Goal: Information Seeking & Learning: Check status

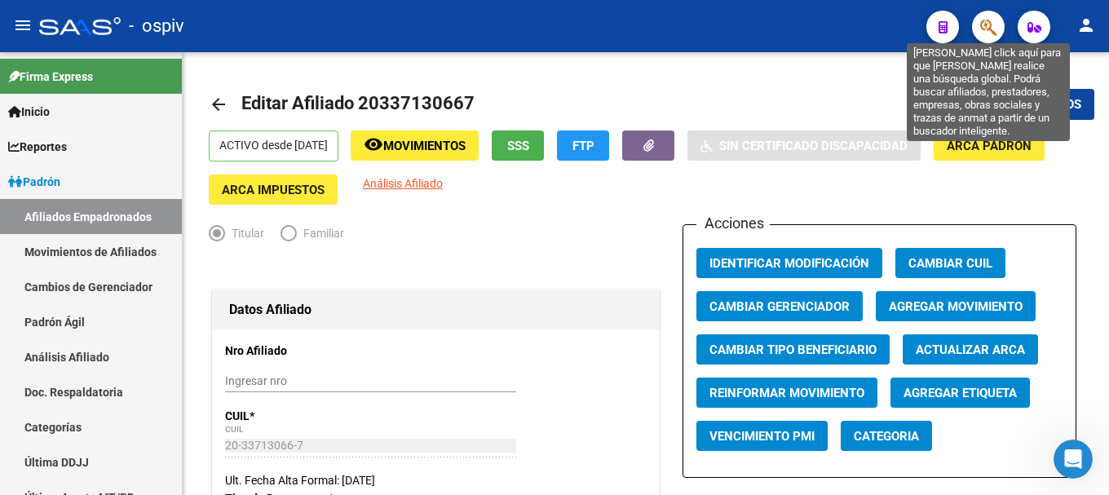
click at [992, 33] on icon "button" at bounding box center [988, 27] width 16 height 19
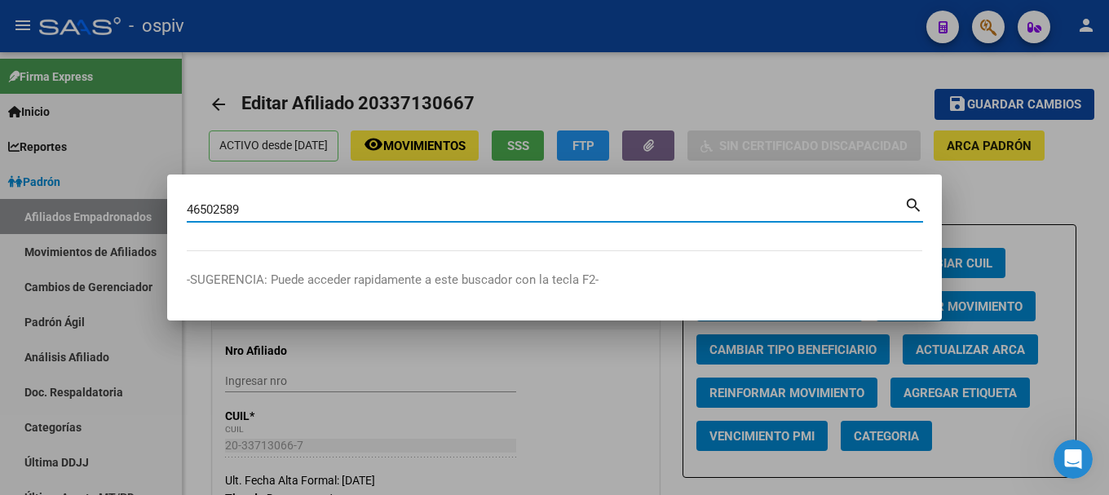
type input "46502589"
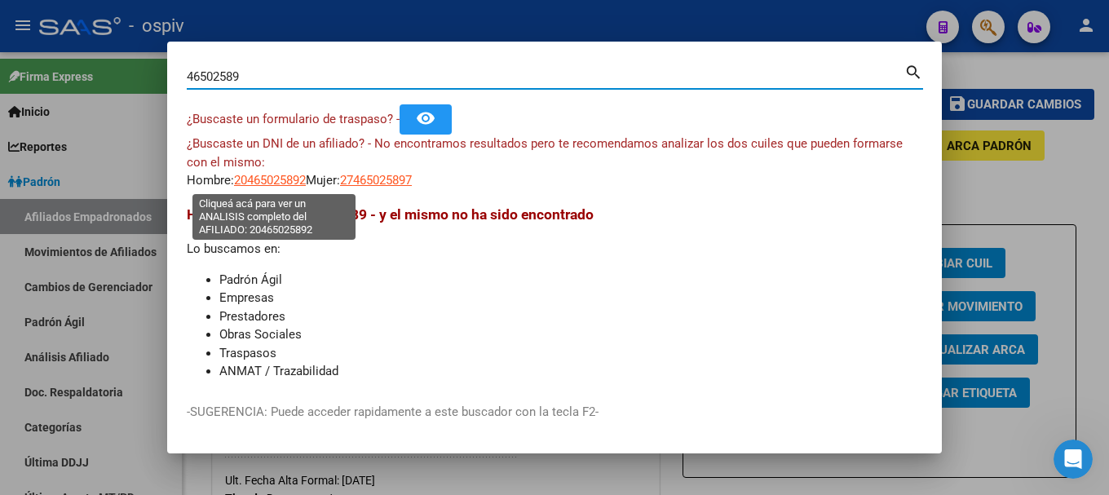
click at [285, 181] on span "20465025892" at bounding box center [270, 180] width 72 height 15
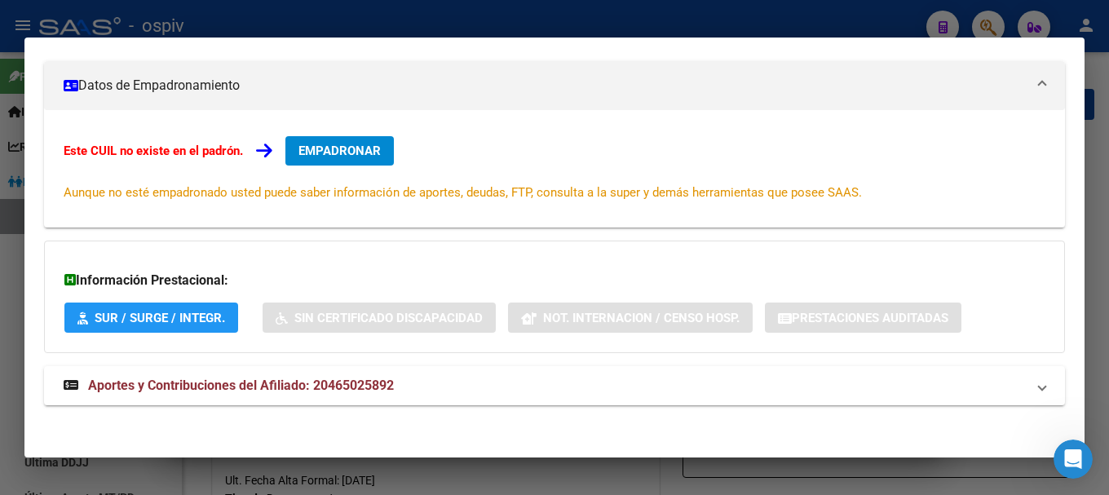
scroll to position [225, 0]
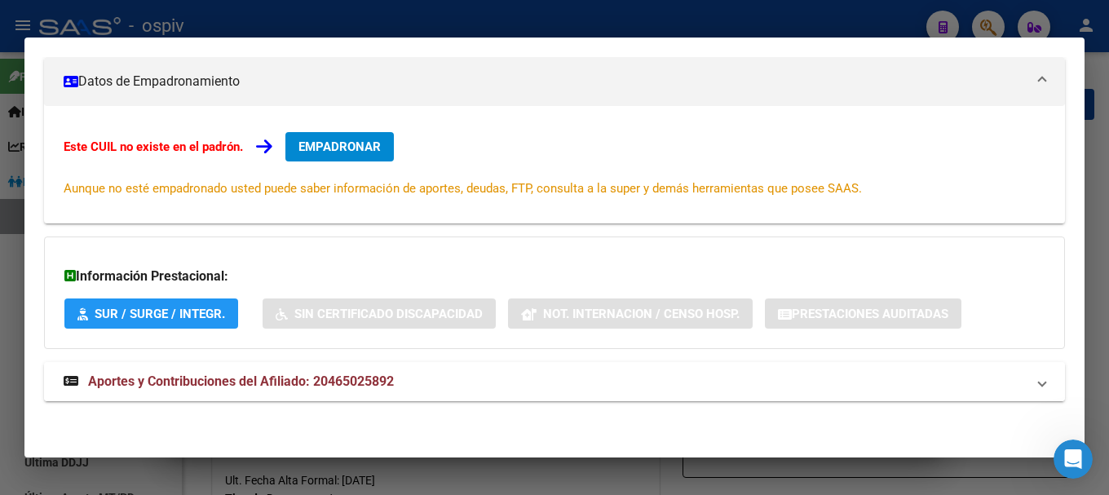
click at [318, 381] on span "Aportes y Contribuciones del Afiliado: 20465025892" at bounding box center [241, 381] width 306 height 15
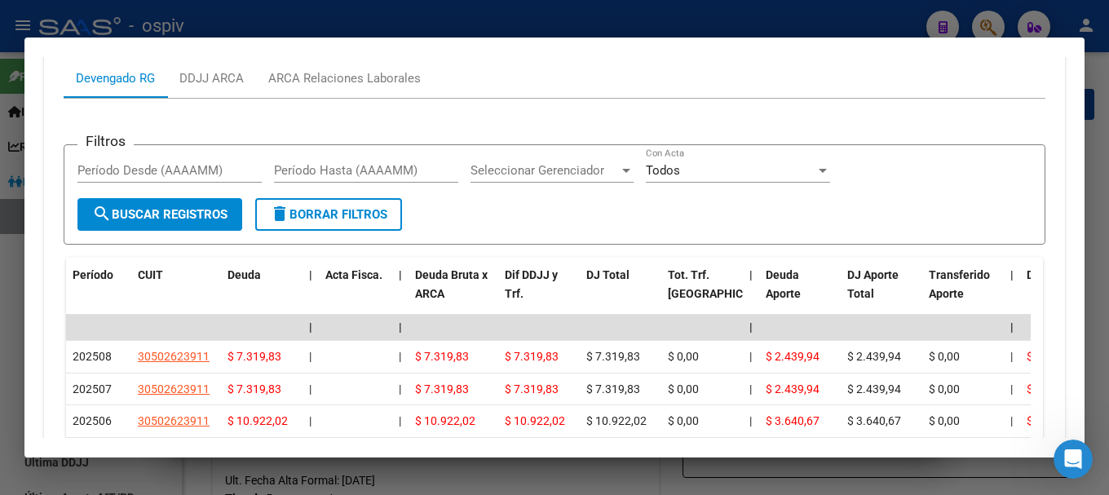
scroll to position [647, 0]
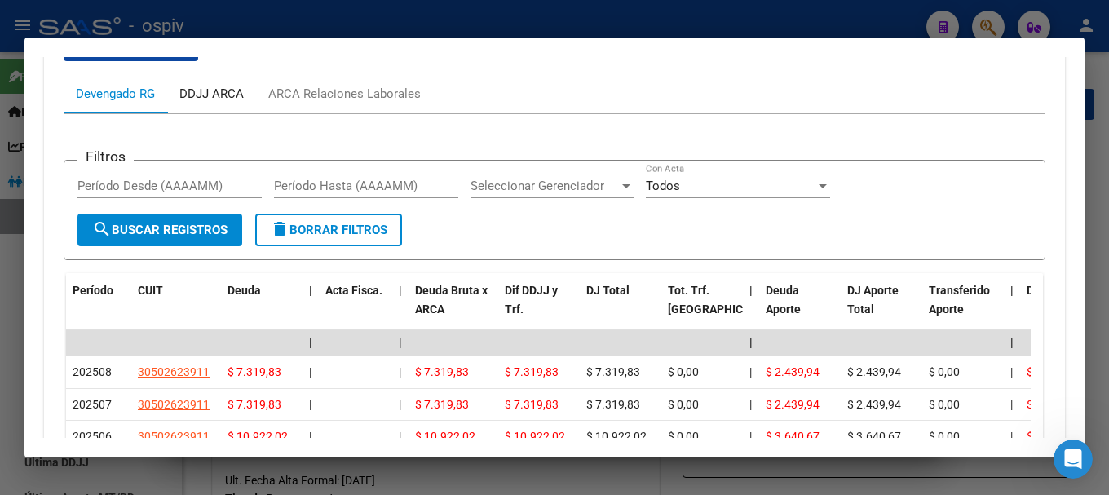
click at [238, 98] on div "DDJJ ARCA" at bounding box center [211, 94] width 64 height 18
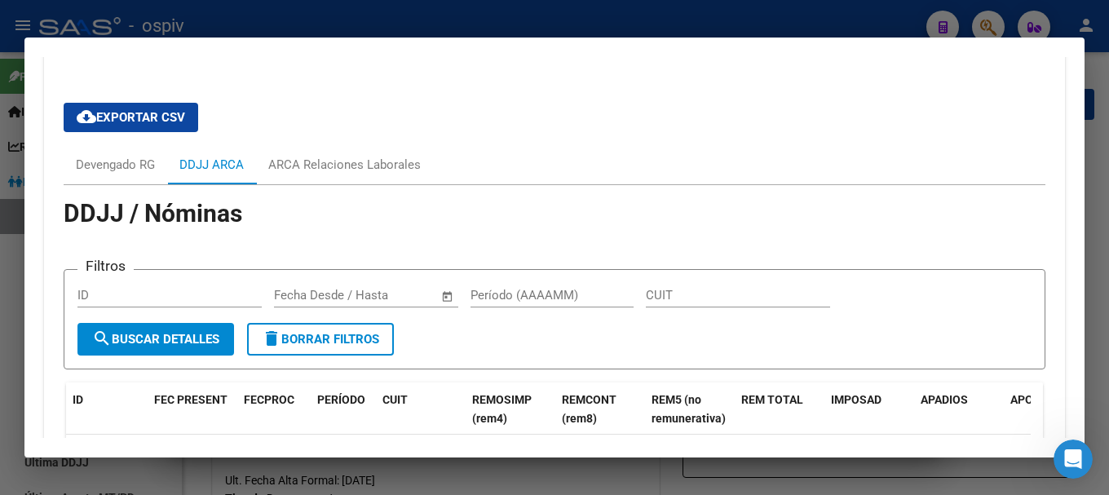
scroll to position [565, 0]
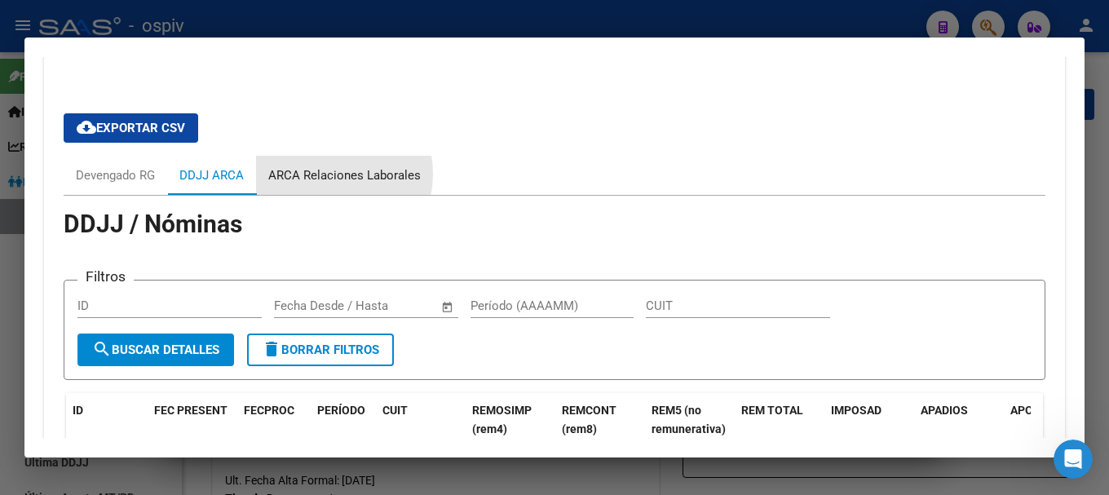
click at [328, 174] on div "ARCA Relaciones Laborales" at bounding box center [344, 175] width 153 height 18
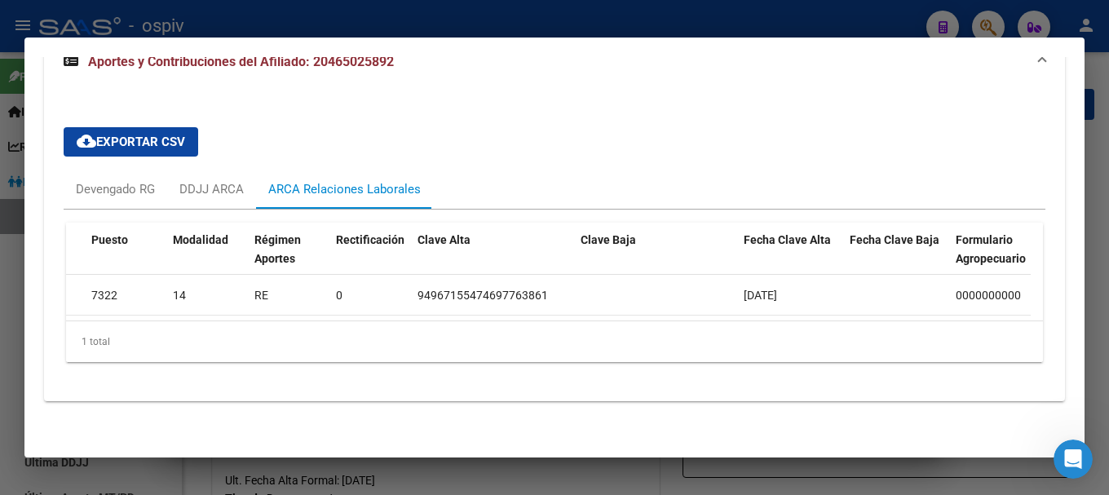
scroll to position [0, 166]
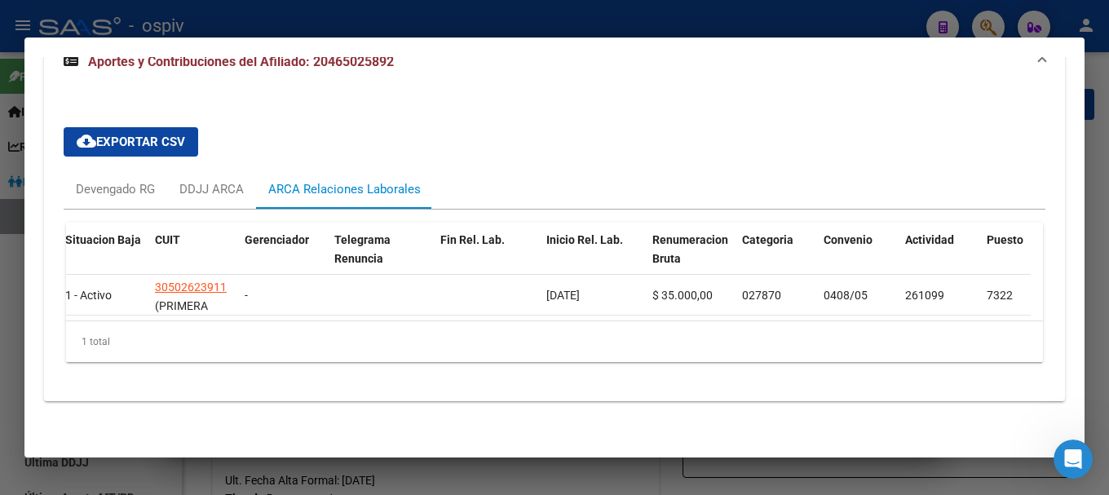
drag, startPoint x: 140, startPoint y: 238, endPoint x: 46, endPoint y: 179, distance: 110.7
click at [131, 237] on div "id Código Mov. Situacion Baja CUIT Gerenciador Telegrama Renuncia Fin Rel. Lab.…" at bounding box center [913, 259] width 2027 height 72
click at [126, 180] on div "Devengado RG" at bounding box center [115, 189] width 79 height 18
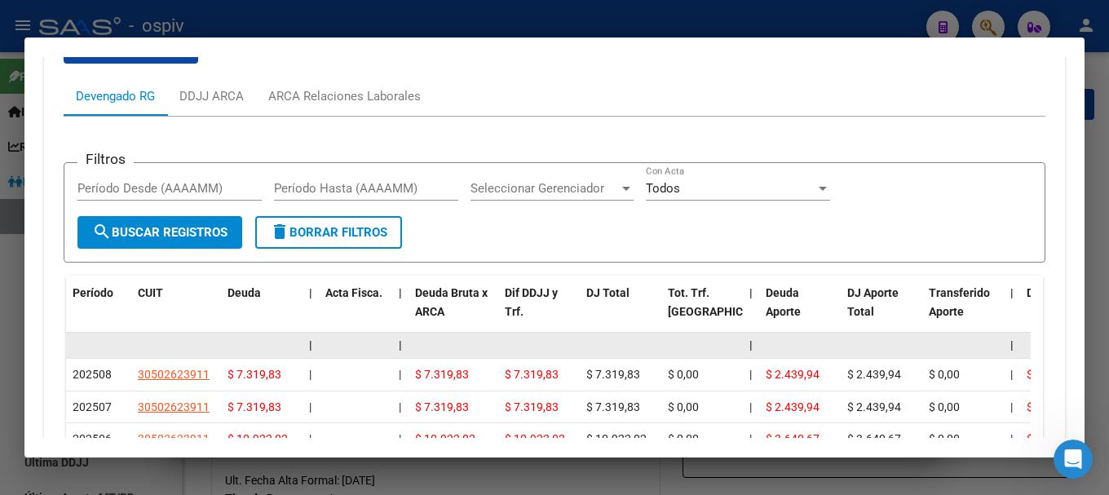
scroll to position [653, 0]
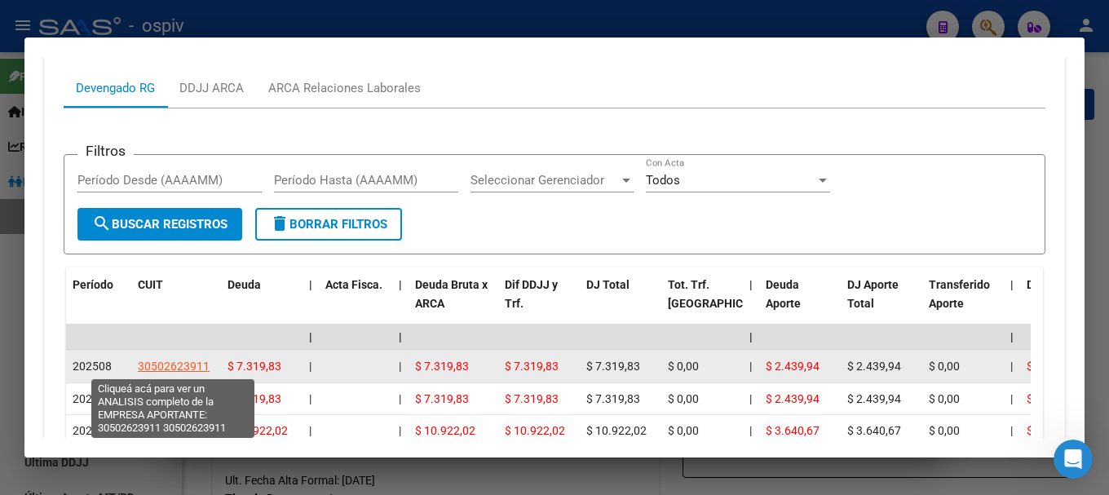
click at [171, 365] on span "30502623911" at bounding box center [174, 366] width 72 height 13
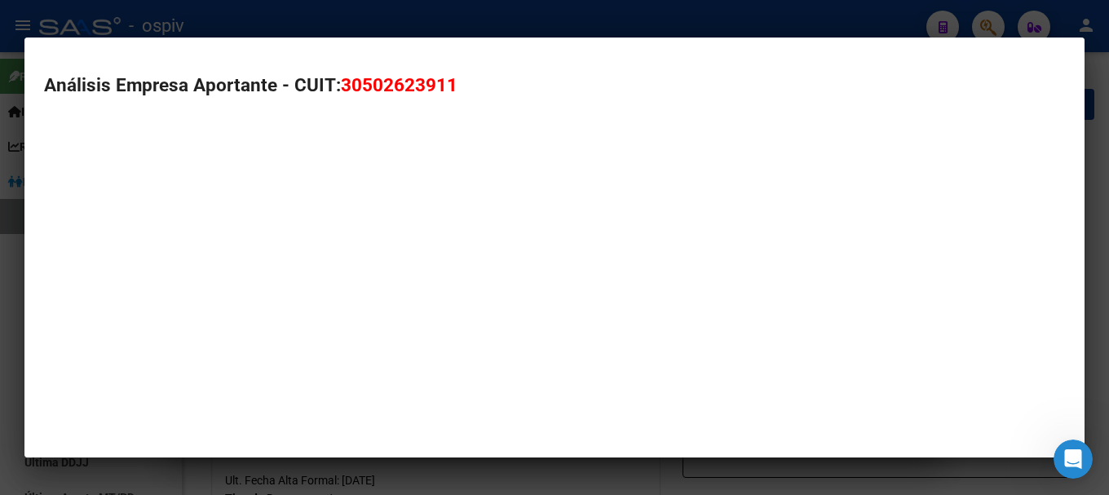
type textarea "30502623911"
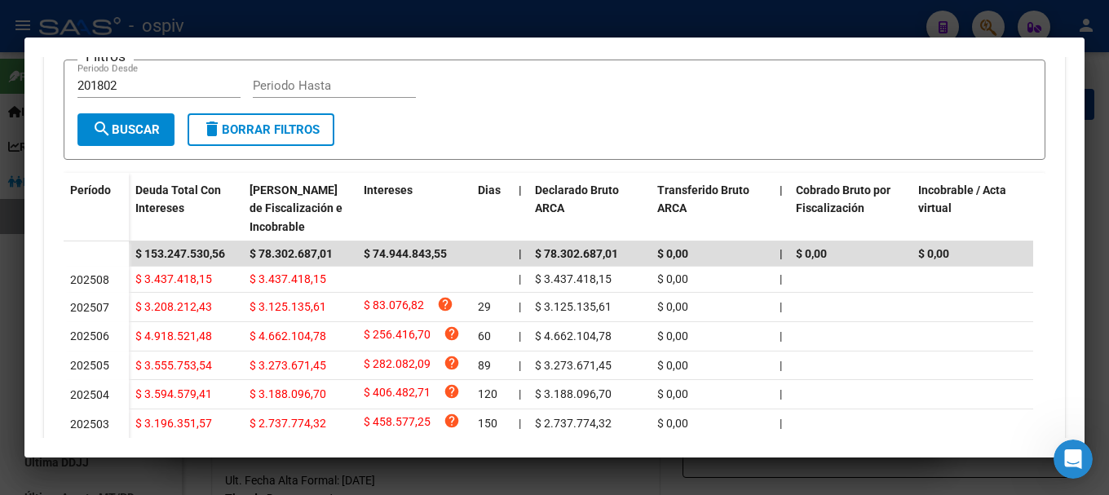
scroll to position [0, 0]
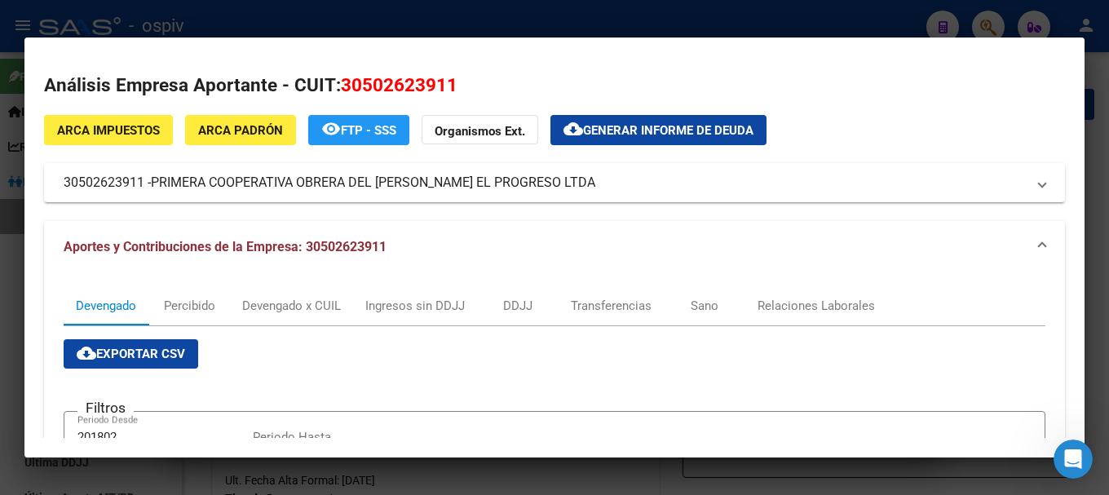
click at [0, 304] on div at bounding box center [554, 247] width 1109 height 495
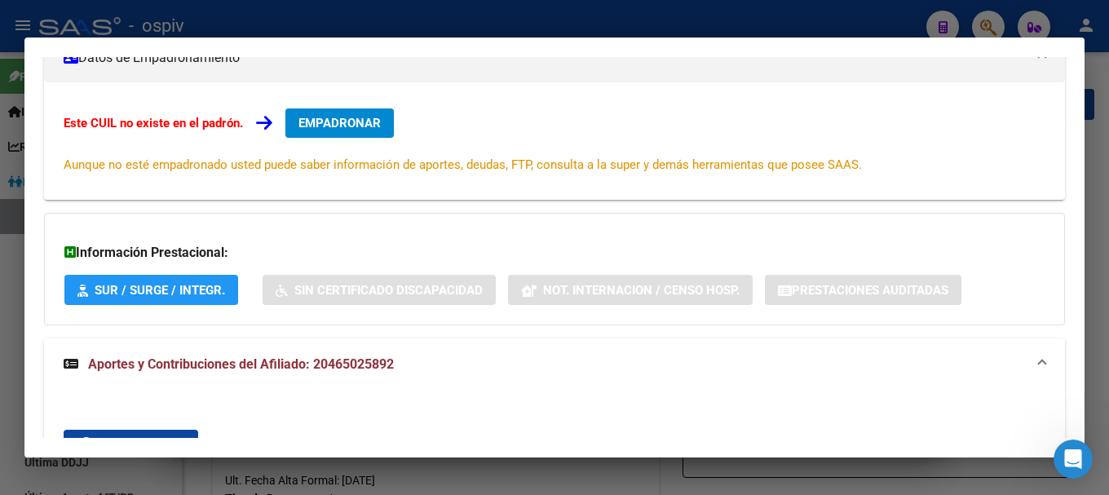
scroll to position [82, 0]
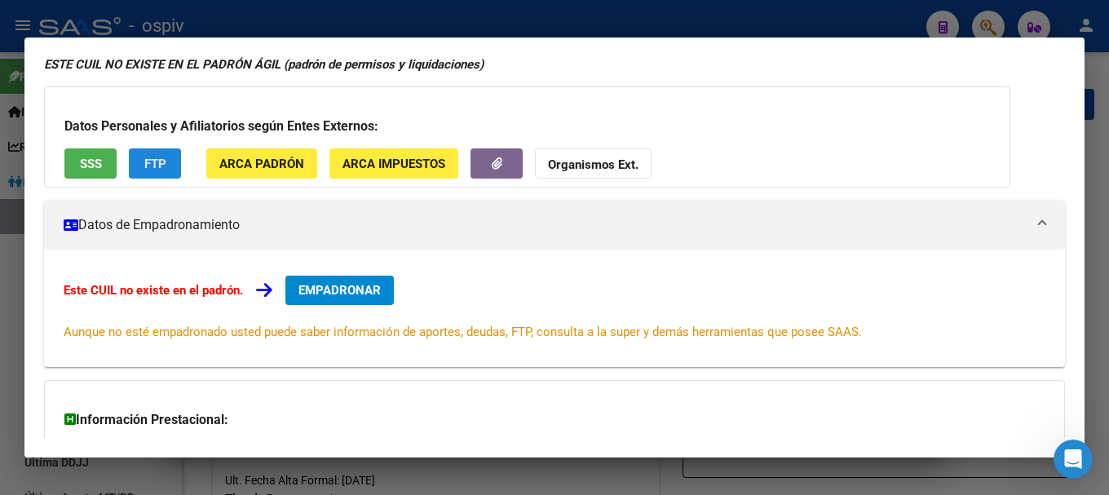
click at [144, 166] on span "FTP" at bounding box center [155, 164] width 22 height 15
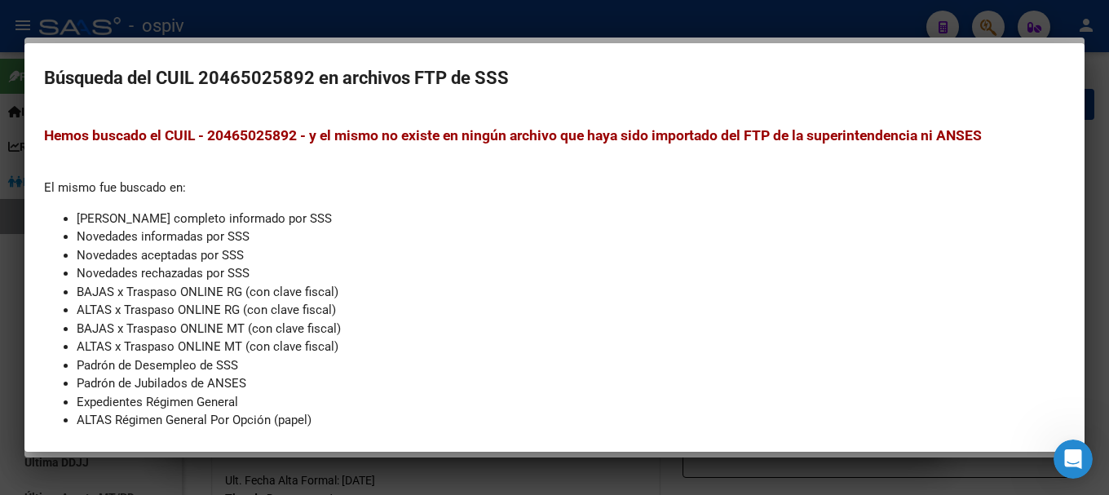
click at [0, 292] on div at bounding box center [554, 247] width 1109 height 495
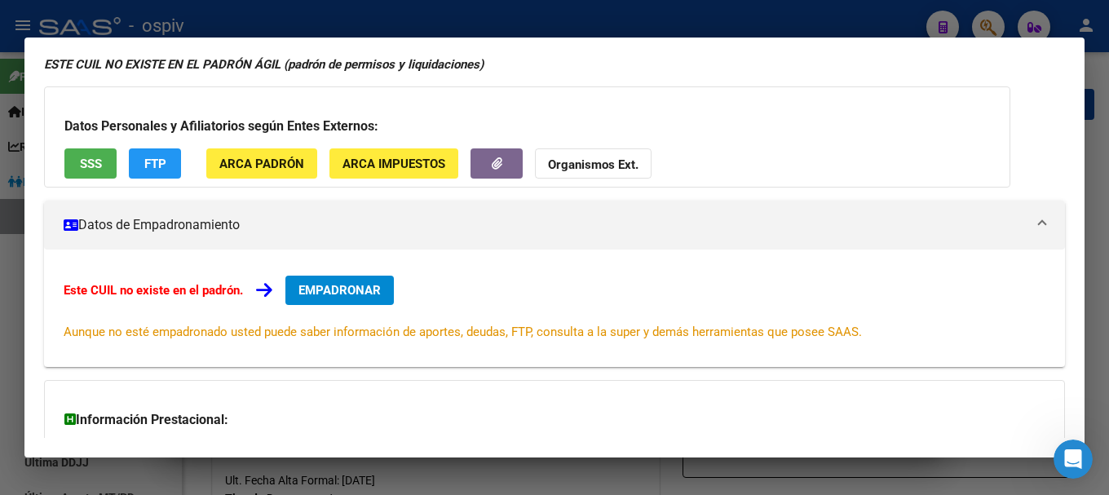
click at [90, 164] on span "SSS" at bounding box center [91, 164] width 22 height 15
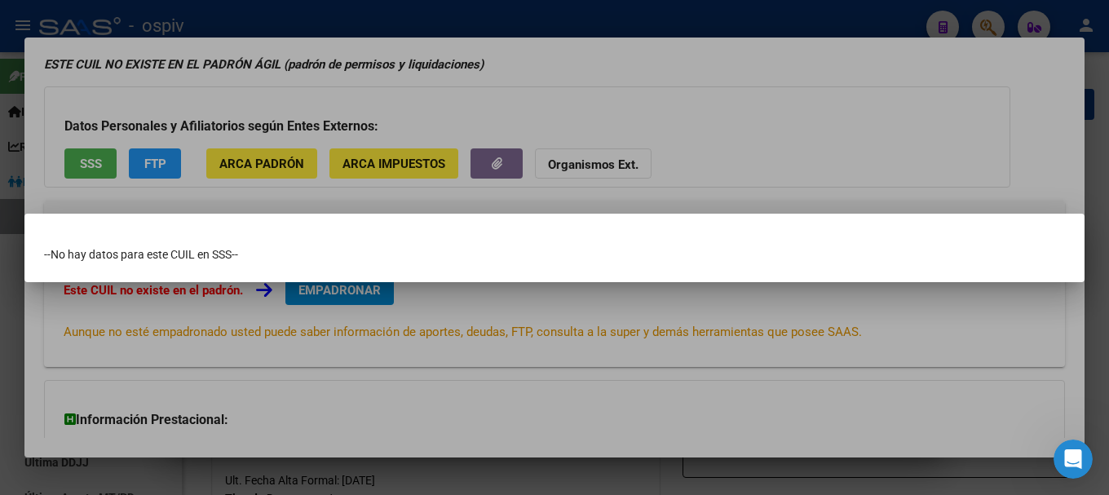
click at [0, 273] on div at bounding box center [554, 247] width 1109 height 495
